Goal: Navigation & Orientation: Find specific page/section

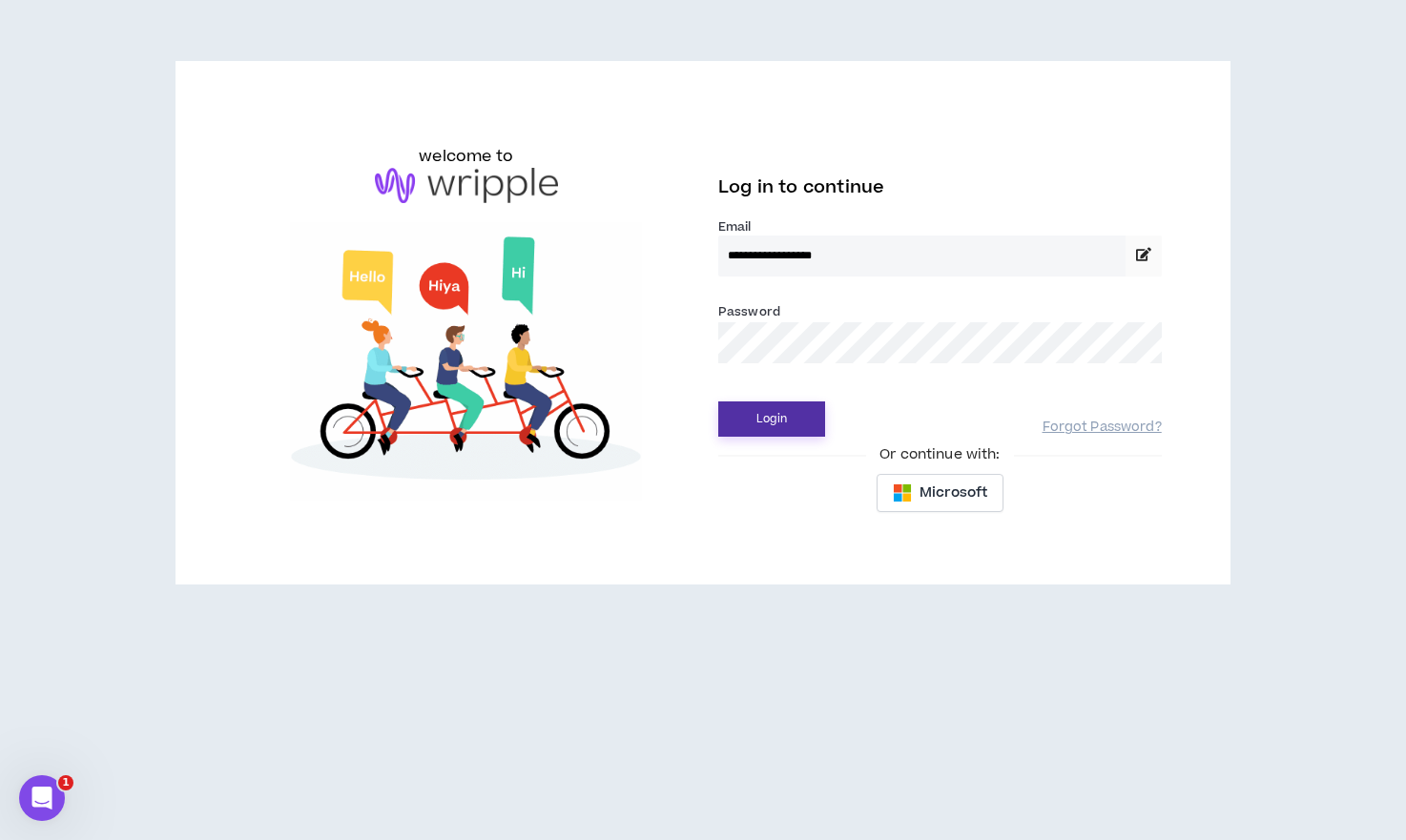
click at [743, 420] on button "Login" at bounding box center [771, 420] width 107 height 36
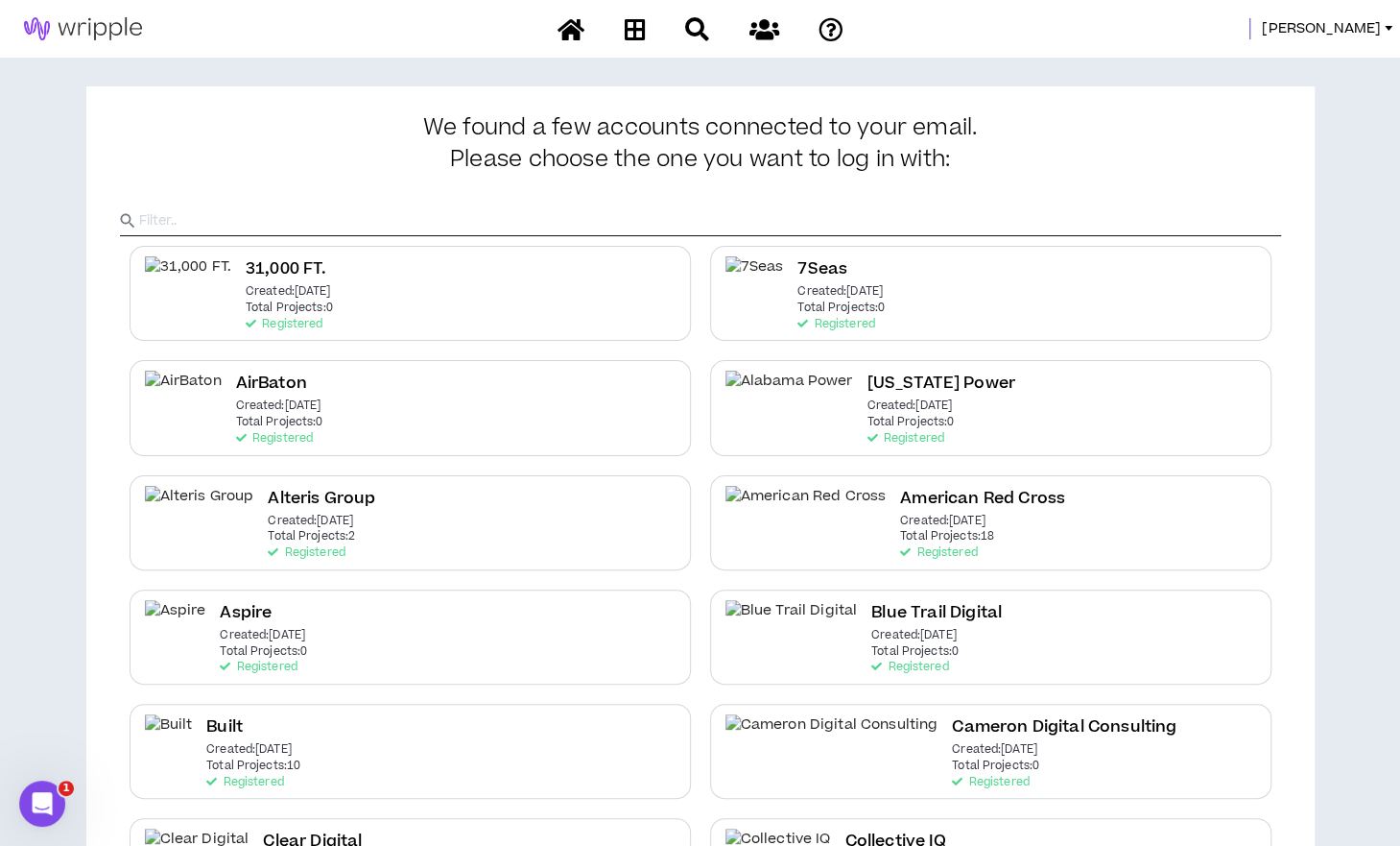
click at [546, 226] on input "text" at bounding box center [709, 221] width 1142 height 29
type input "g"
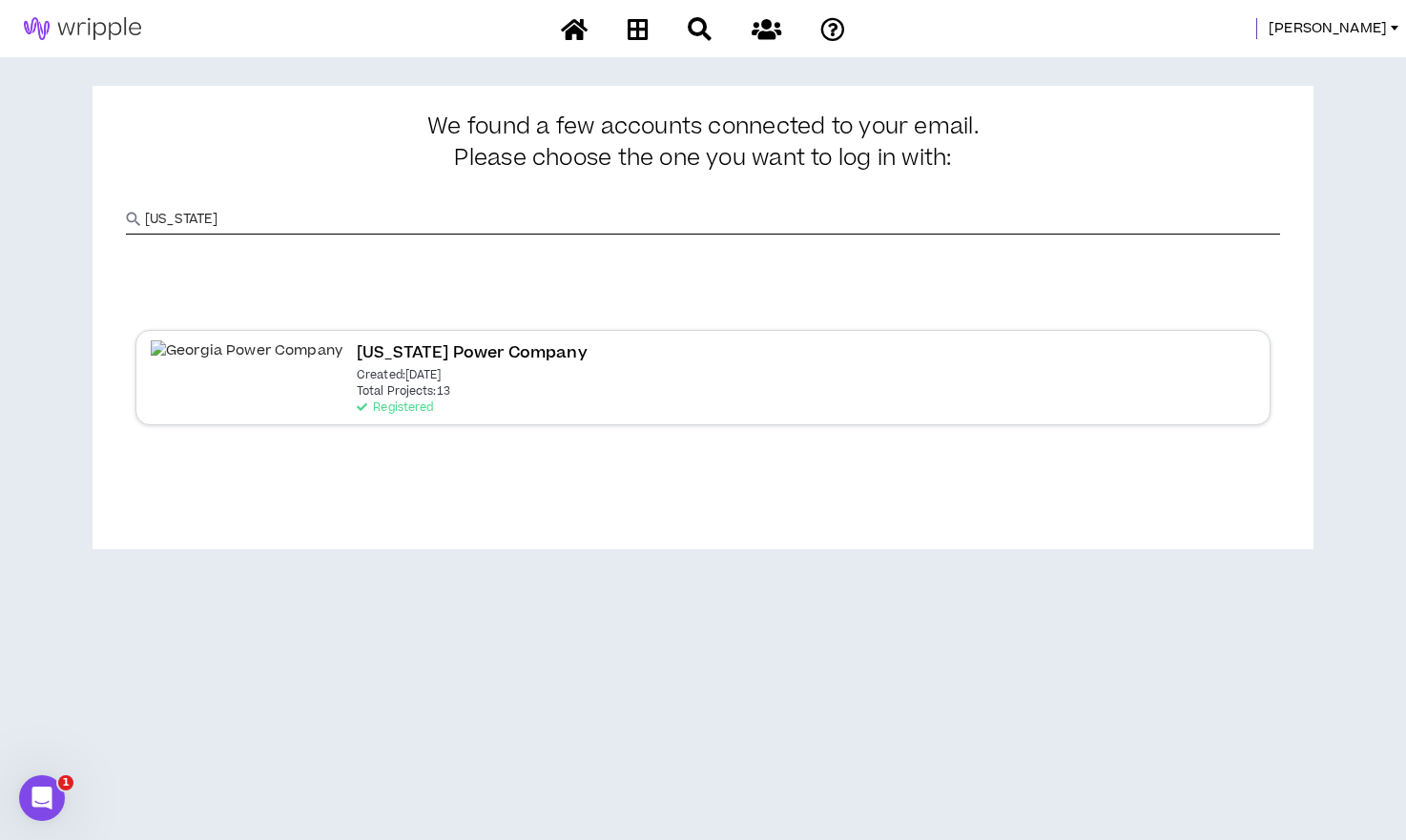
type input "[US_STATE]"
click at [416, 380] on div "[US_STATE] Power Company Created: [DATE] Total Projects: 13 Registered" at bounding box center [702, 377] width 1134 height 95
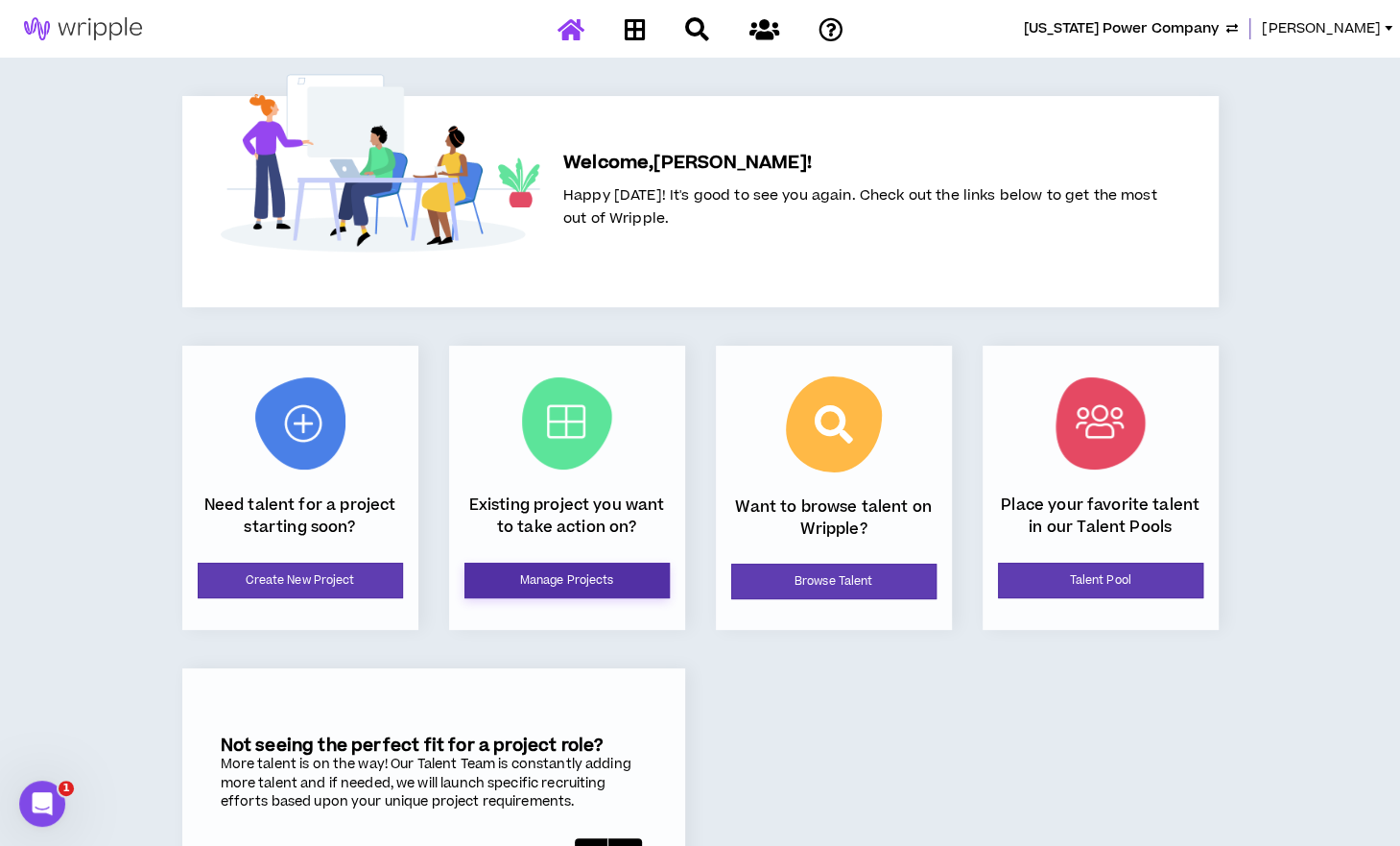
click at [615, 593] on link "Manage Projects" at bounding box center [566, 581] width 206 height 36
